Goal: Check status: Check status

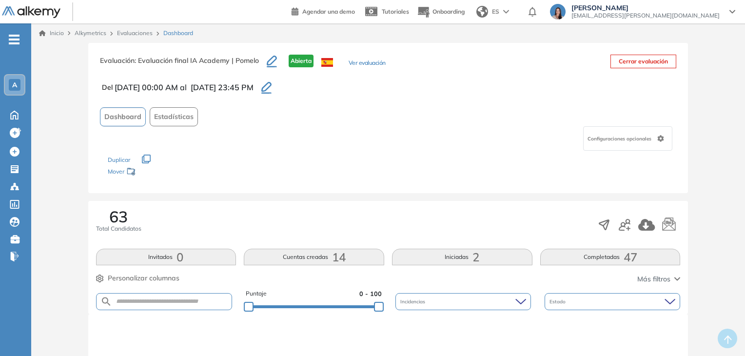
click at [566, 259] on button "Completadas 47" at bounding box center [610, 257] width 140 height 17
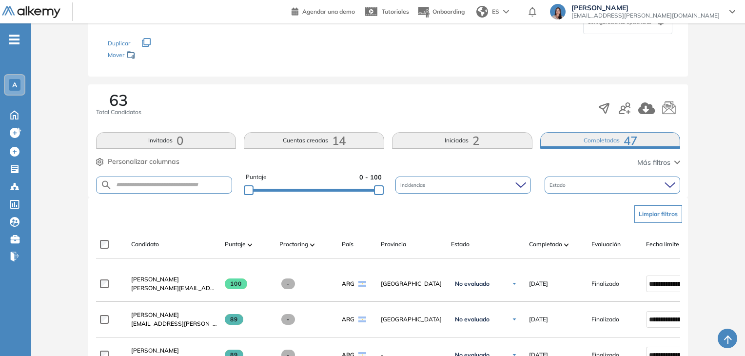
scroll to position [159, 0]
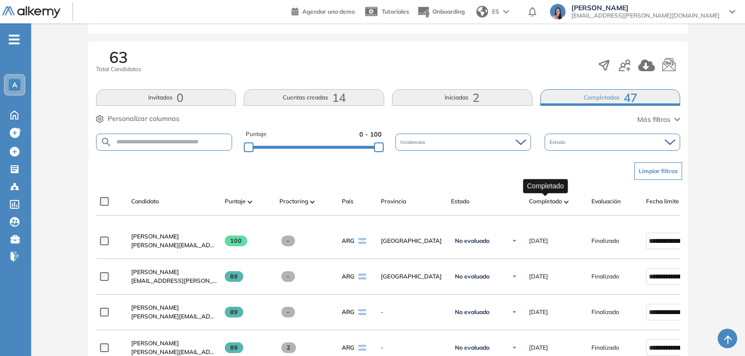
click at [540, 200] on span "Completado" at bounding box center [545, 201] width 33 height 9
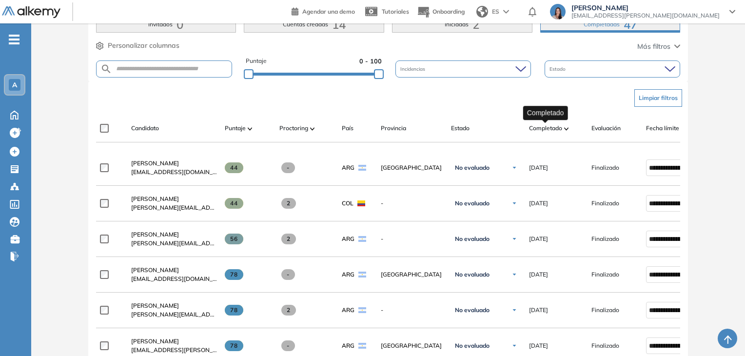
scroll to position [234, 0]
